Goal: Information Seeking & Learning: Learn about a topic

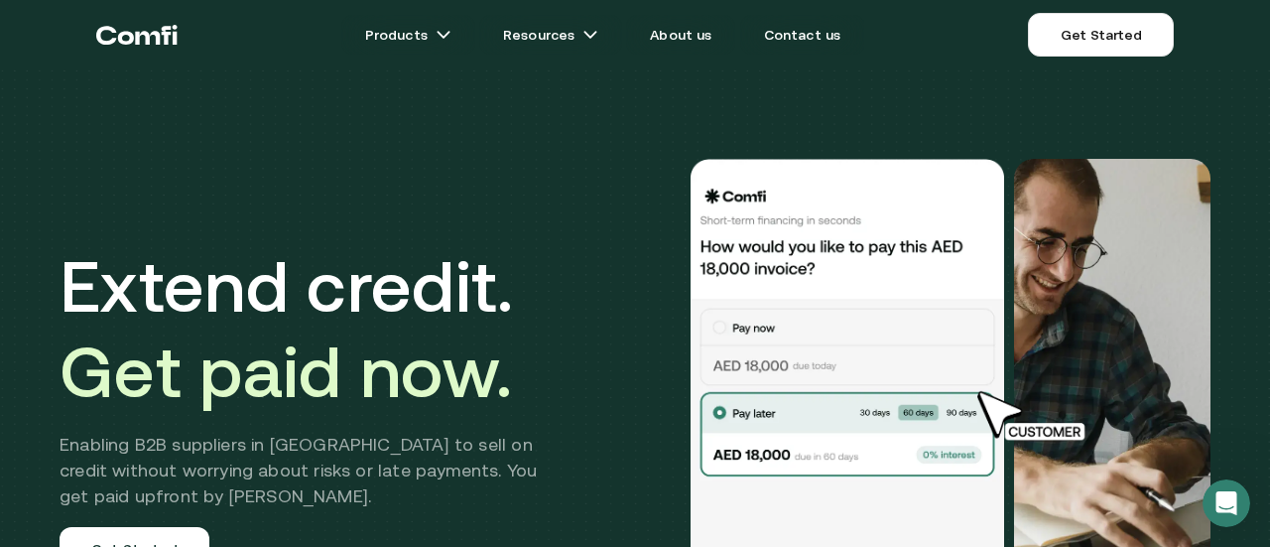
click at [625, 349] on div at bounding box center [900, 407] width 620 height 496
drag, startPoint x: 625, startPoint y: 349, endPoint x: 593, endPoint y: 130, distance: 221.5
click at [593, 130] on div "Extend credit. Get paid now. Enabling B2B suppliers in MENA to sell on credit w…" at bounding box center [635, 406] width 1190 height 655
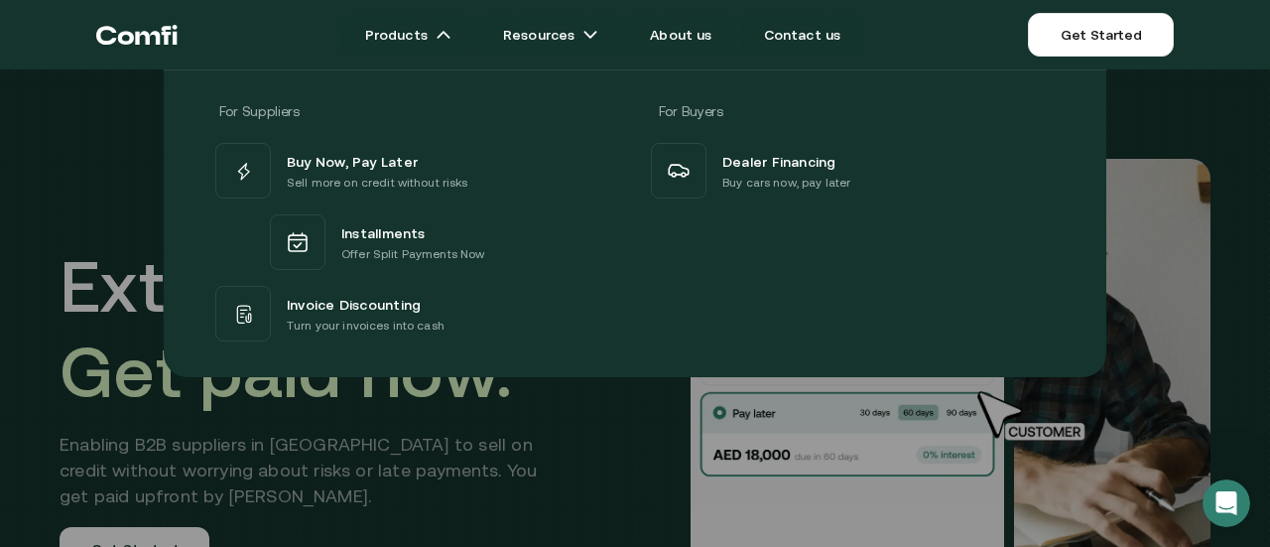
drag, startPoint x: 0, startPoint y: 222, endPoint x: 90, endPoint y: 219, distance: 90.3
click at [90, 219] on div "For Suppliers For Buyers Buy Now, Pay Later Sell more on credit without risks I…" at bounding box center [635, 216] width 1270 height 322
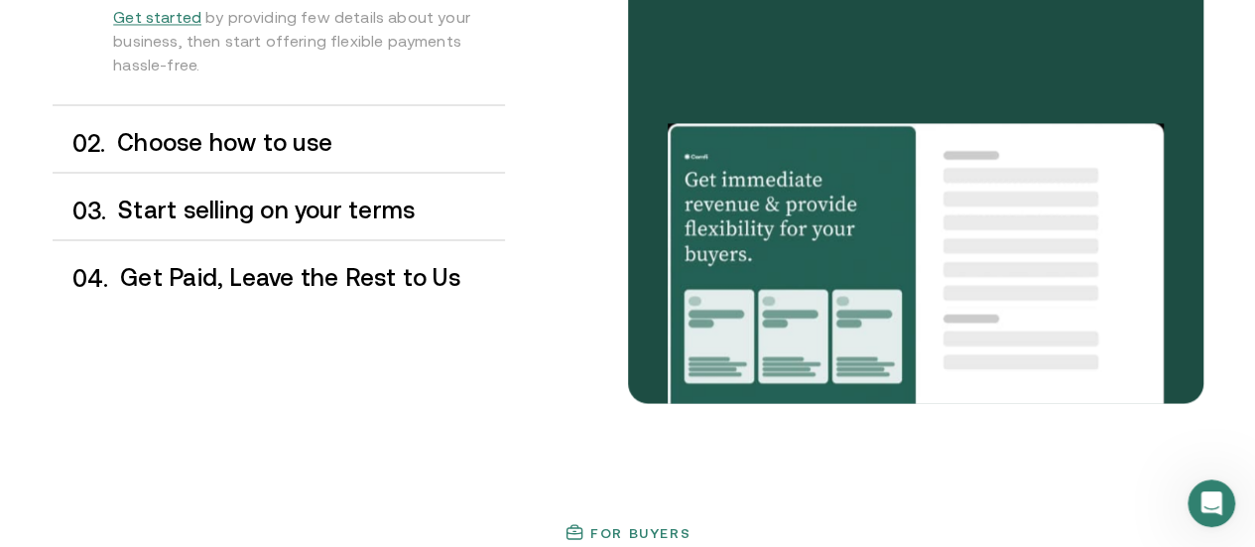
scroll to position [1773, 0]
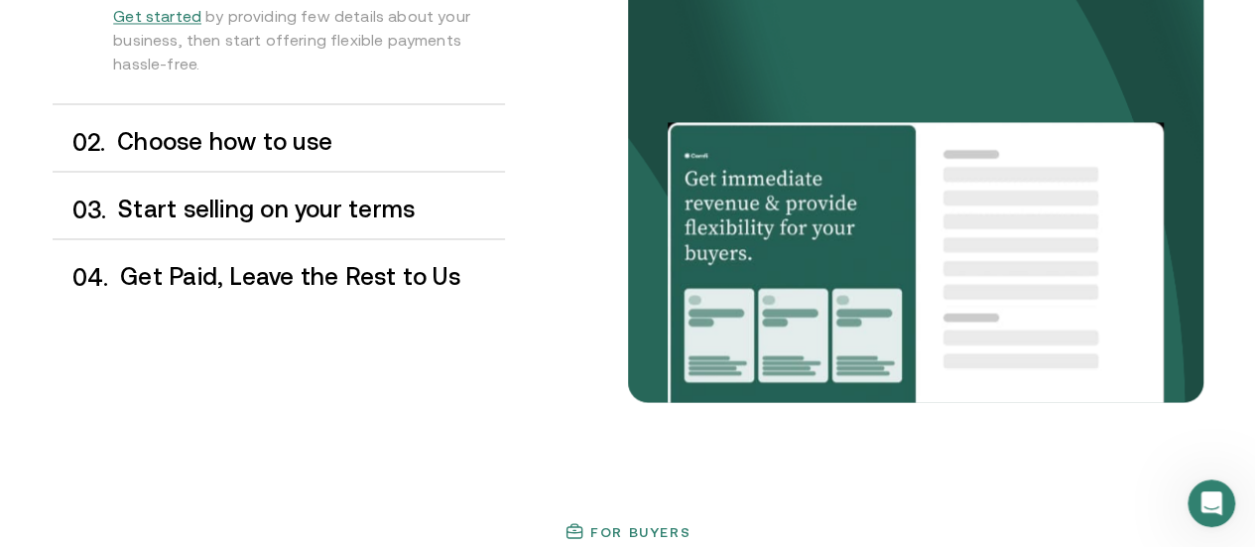
click at [157, 154] on h3 "Choose how to use" at bounding box center [310, 141] width 387 height 26
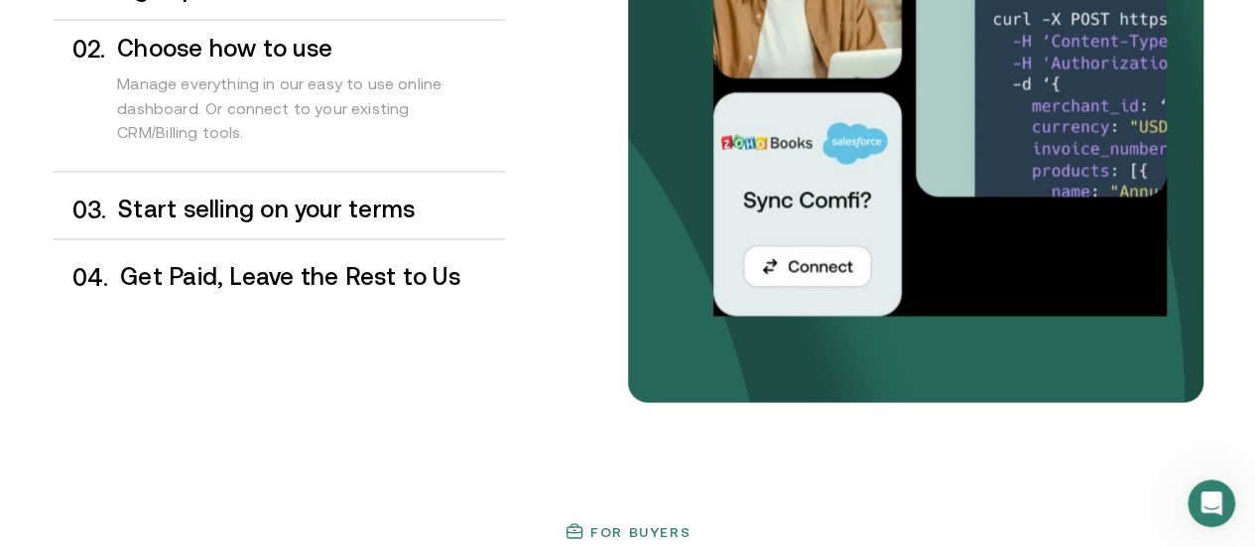
click at [147, 221] on h3 "Start selling on your terms" at bounding box center [311, 208] width 386 height 26
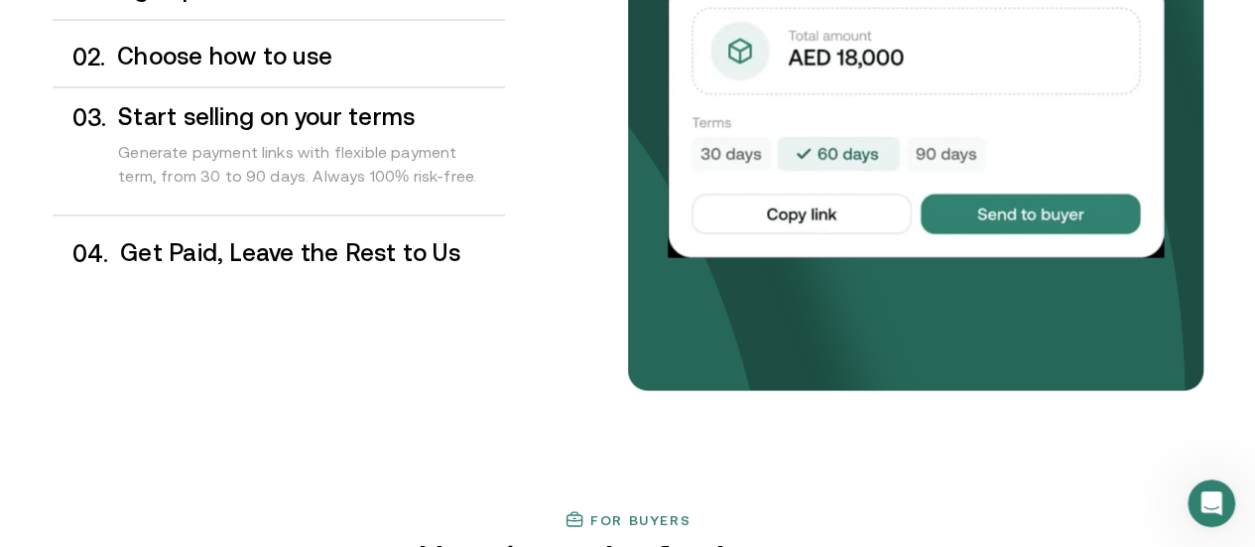
scroll to position [1785, 0]
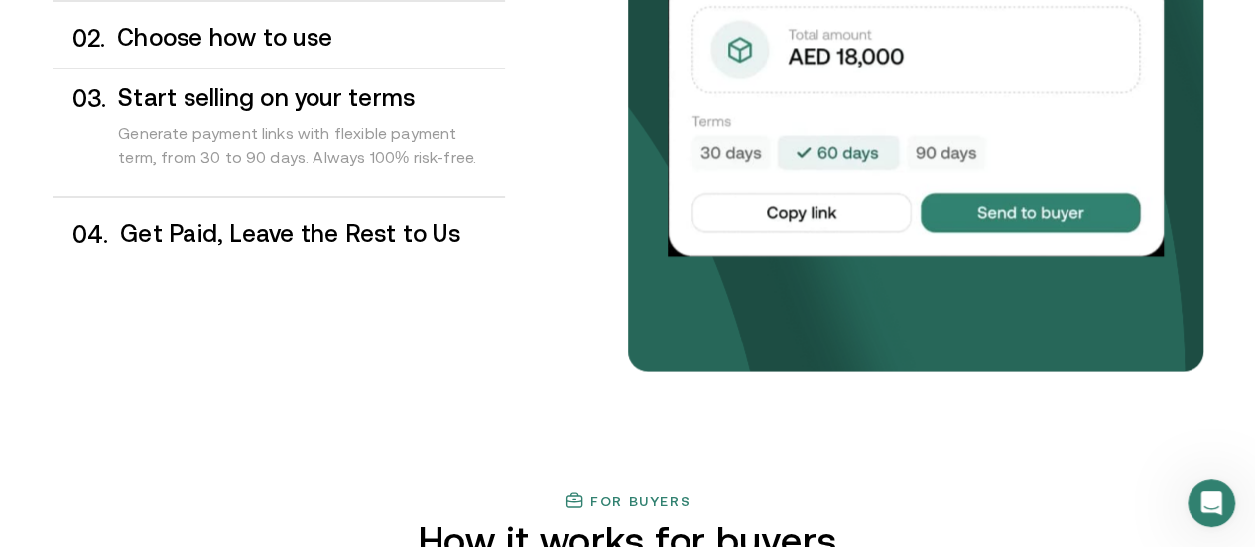
click at [200, 246] on h3 "Get Paid, Leave the Rest to Us" at bounding box center [312, 233] width 384 height 26
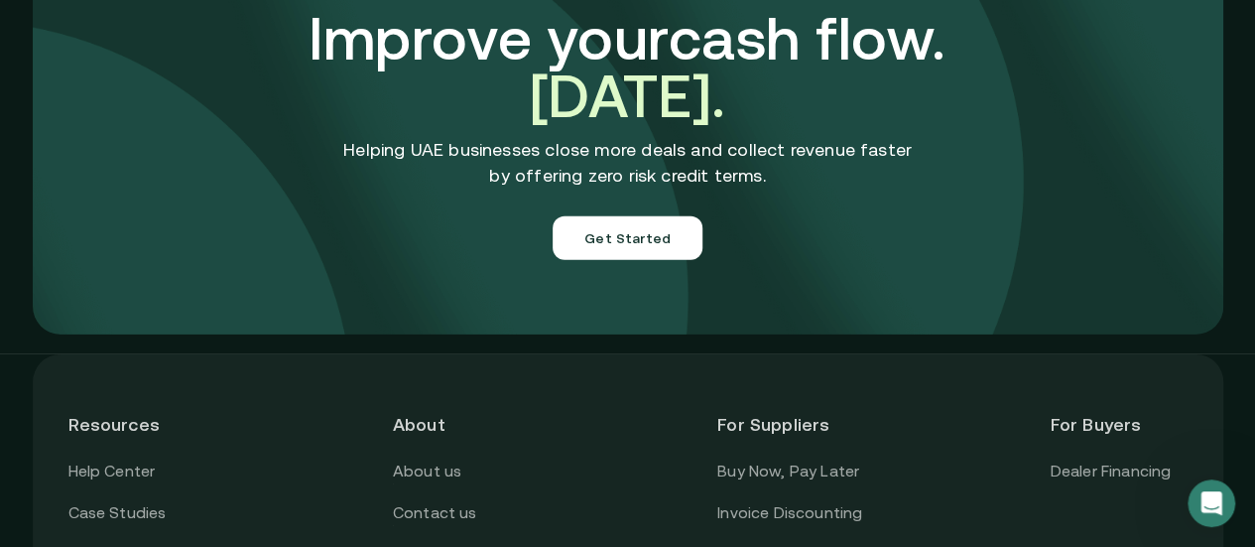
scroll to position [7282, 0]
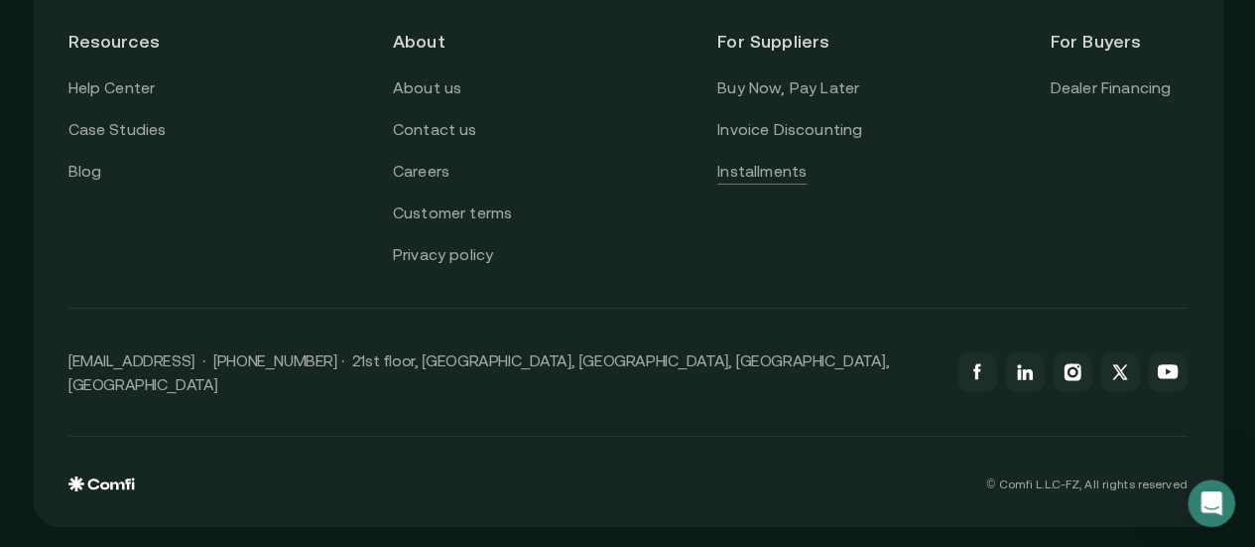
click at [793, 184] on link "Installments" at bounding box center [761, 172] width 89 height 26
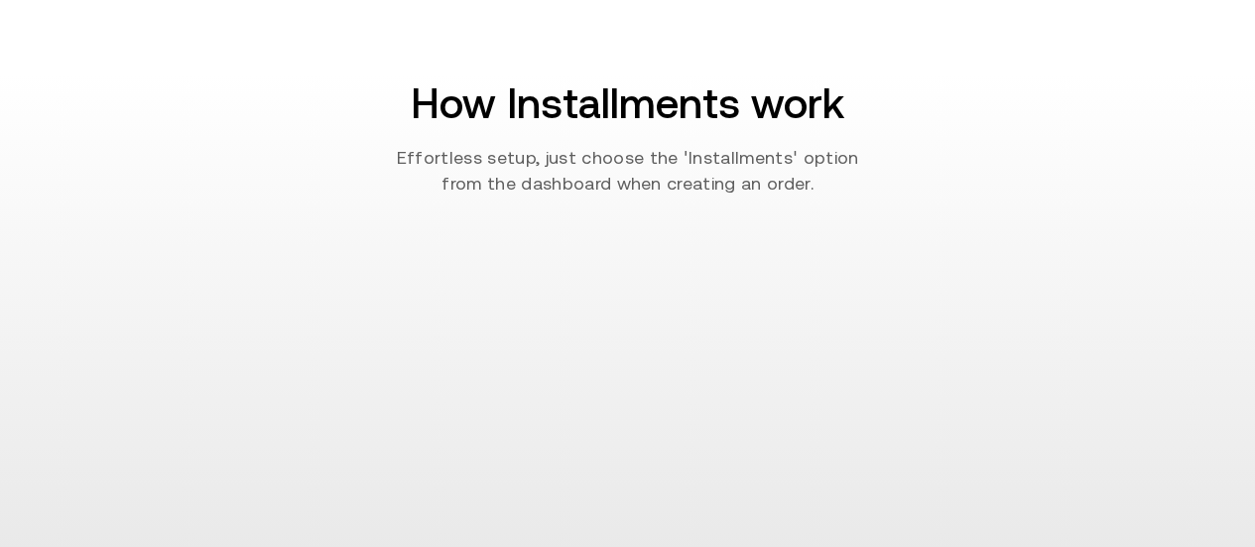
scroll to position [1444, 0]
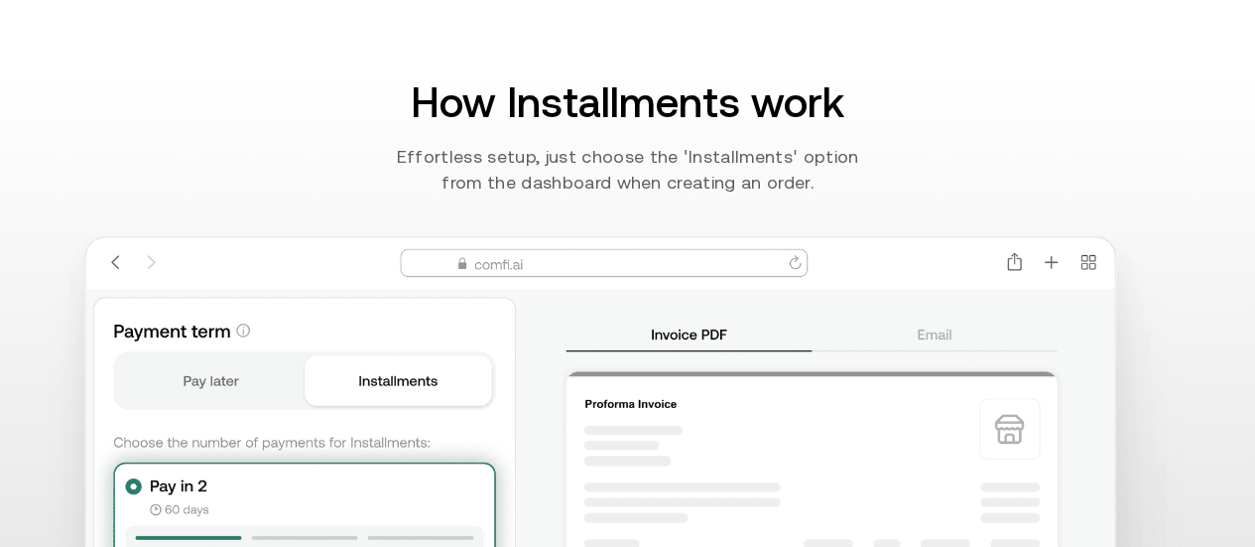
click at [353, 269] on div "How Installments work Effortless setup, just choose the 'Installments' option f…" at bounding box center [627, 387] width 1255 height 631
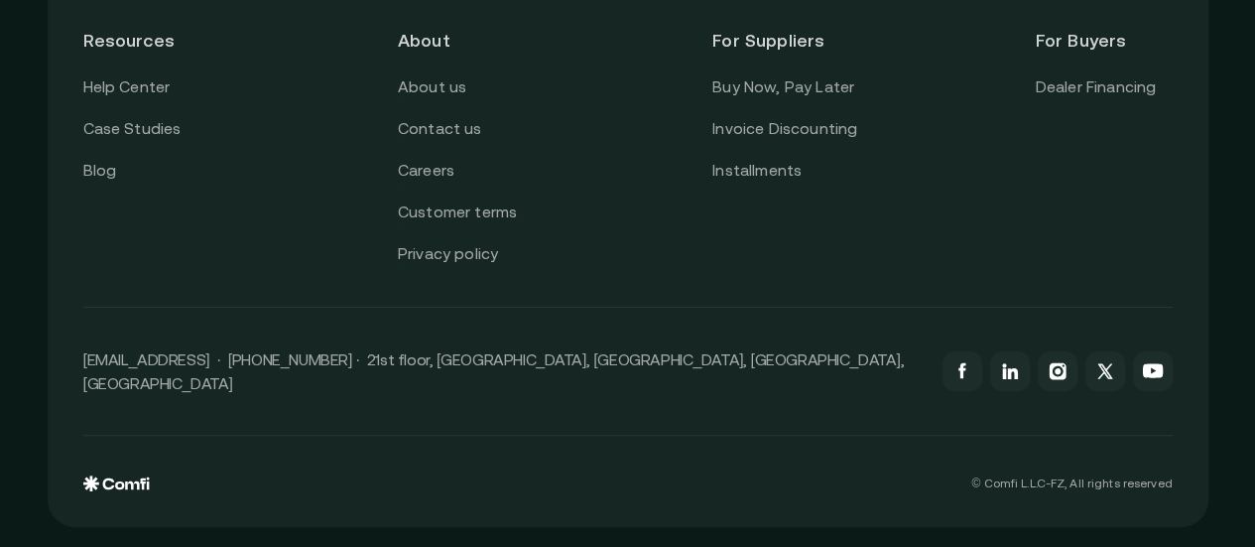
scroll to position [3971, 0]
click at [417, 183] on link "Careers" at bounding box center [426, 171] width 57 height 26
